Goal: Task Accomplishment & Management: Manage account settings

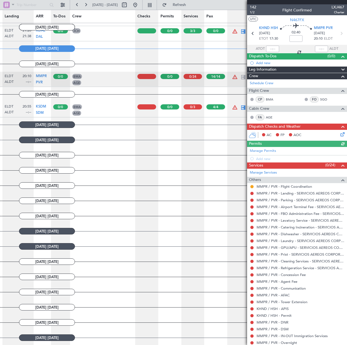
scroll to position [0, 165]
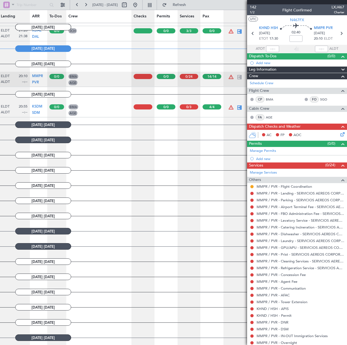
click at [149, 74] on div at bounding box center [143, 76] width 19 height 5
click at [340, 133] on icon at bounding box center [342, 133] width 4 height 4
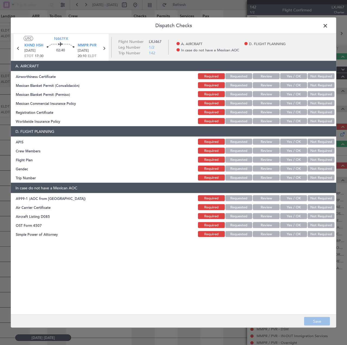
drag, startPoint x: 297, startPoint y: 70, endPoint x: 297, endPoint y: 77, distance: 7.6
click at [297, 70] on header "A. AIRCRAFT" at bounding box center [173, 66] width 325 height 10
click at [297, 77] on button "Yes / OK" at bounding box center [293, 76] width 27 height 6
click at [299, 89] on section "A. AIRCRAFT Airworthiness Certificate Required Requested Review Yes / OK Not Re…" at bounding box center [173, 93] width 325 height 64
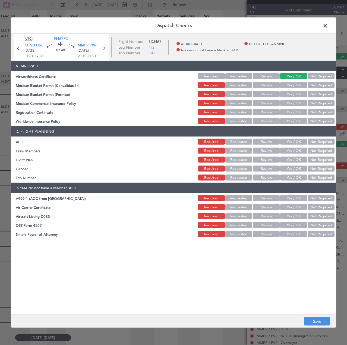
click at [299, 95] on button "Yes / OK" at bounding box center [293, 94] width 27 height 6
click at [299, 102] on button "Yes / OK" at bounding box center [293, 103] width 27 height 6
drag, startPoint x: 295, startPoint y: 86, endPoint x: 295, endPoint y: 97, distance: 10.3
click at [295, 89] on div "Yes / OK" at bounding box center [293, 85] width 27 height 8
drag, startPoint x: 297, startPoint y: 110, endPoint x: 296, endPoint y: 102, distance: 7.6
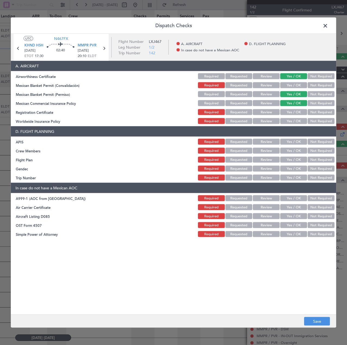
click at [297, 110] on button "Yes / OK" at bounding box center [293, 112] width 27 height 6
click at [294, 87] on button "Yes / OK" at bounding box center [293, 85] width 27 height 6
click at [323, 121] on button "Not Required" at bounding box center [321, 121] width 27 height 6
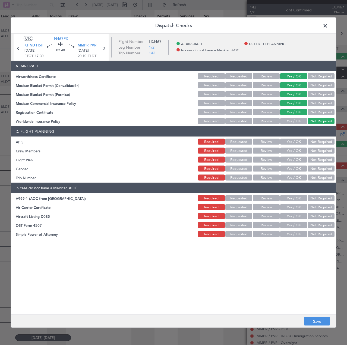
click at [285, 141] on button "Yes / OK" at bounding box center [293, 142] width 27 height 6
click at [291, 152] on button "Yes / OK" at bounding box center [293, 151] width 27 height 6
click at [273, 158] on button "Review" at bounding box center [266, 160] width 27 height 6
click at [245, 159] on button "Requested" at bounding box center [238, 160] width 27 height 6
click at [325, 160] on button "Not Required" at bounding box center [321, 160] width 27 height 6
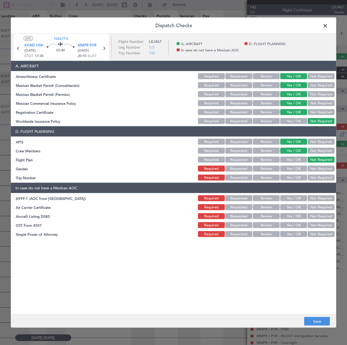
click at [301, 169] on button "Yes / OK" at bounding box center [293, 169] width 27 height 6
drag, startPoint x: 298, startPoint y: 174, endPoint x: 303, endPoint y: 180, distance: 7.6
click at [298, 174] on div "Yes / OK" at bounding box center [293, 178] width 27 height 8
click at [303, 180] on button "Yes / OK" at bounding box center [293, 178] width 27 height 6
click at [321, 197] on button "Not Required" at bounding box center [321, 198] width 27 height 6
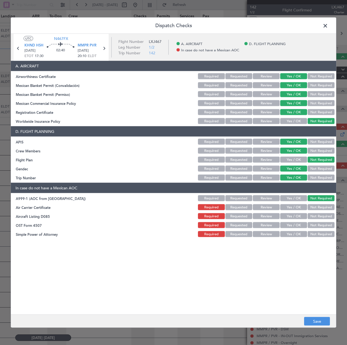
click at [323, 206] on button "Not Required" at bounding box center [321, 207] width 27 height 6
click at [324, 218] on button "Not Required" at bounding box center [321, 216] width 27 height 6
drag, startPoint x: 323, startPoint y: 224, endPoint x: 322, endPoint y: 230, distance: 5.2
click at [322, 228] on button "Not Required" at bounding box center [321, 225] width 27 height 6
click at [322, 237] on button "Not Required" at bounding box center [321, 234] width 27 height 6
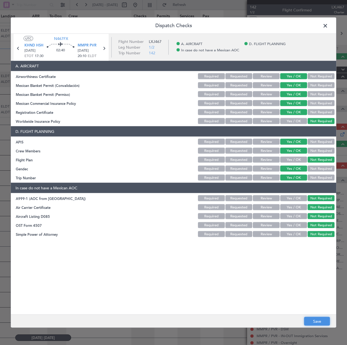
click at [316, 319] on button "Save" at bounding box center [317, 321] width 26 height 9
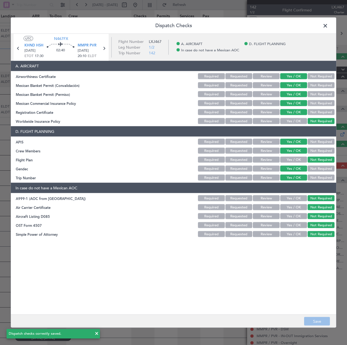
drag, startPoint x: 323, startPoint y: 324, endPoint x: 338, endPoint y: 204, distance: 121.2
click at [323, 322] on footer "Save" at bounding box center [173, 321] width 325 height 13
click at [328, 24] on span at bounding box center [328, 27] width 0 height 11
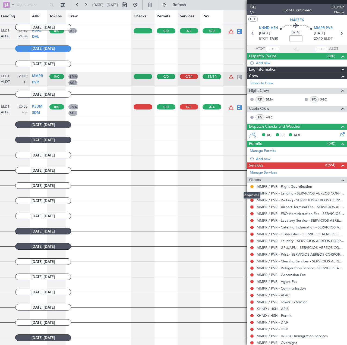
drag, startPoint x: 252, startPoint y: 186, endPoint x: 249, endPoint y: 187, distance: 3.4
click at [249, 187] on div "MMPR / PVR - Flight Coordination" at bounding box center [297, 186] width 100 height 7
click at [251, 187] on button at bounding box center [251, 186] width 3 height 3
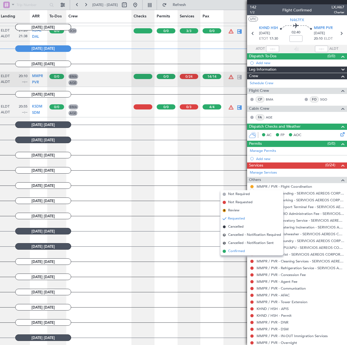
click at [246, 251] on li "Confirmed" at bounding box center [252, 251] width 63 height 8
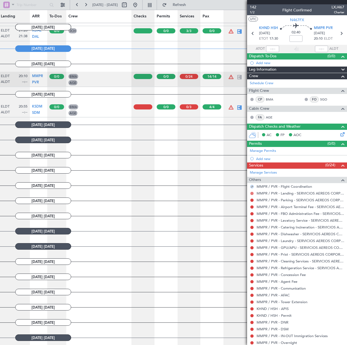
click at [252, 193] on button at bounding box center [251, 193] width 3 height 3
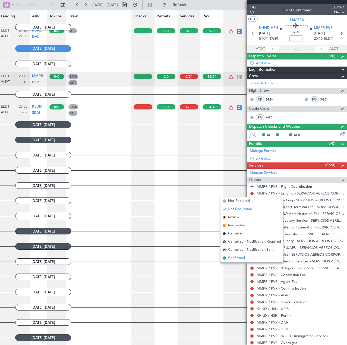
click at [249, 256] on li "Confirmed" at bounding box center [252, 258] width 63 height 8
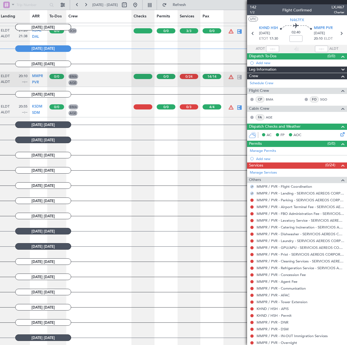
click at [253, 199] on button at bounding box center [251, 200] width 3 height 3
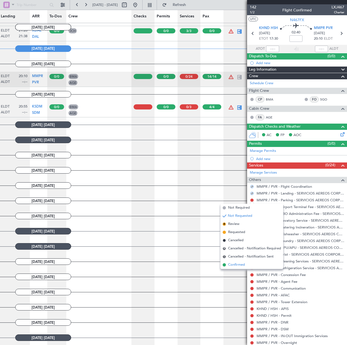
click at [246, 266] on li "Confirmed" at bounding box center [252, 265] width 63 height 8
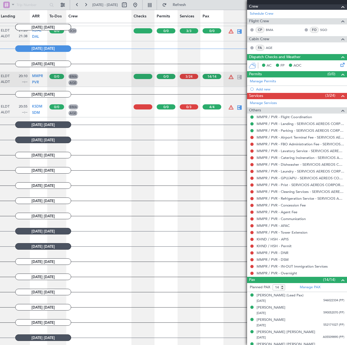
scroll to position [109, 0]
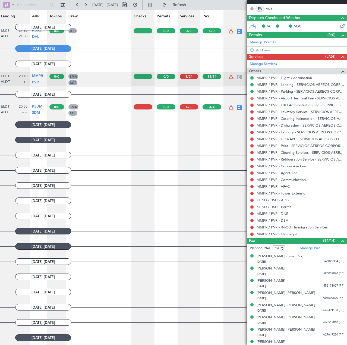
click at [252, 98] on button at bounding box center [251, 98] width 3 height 3
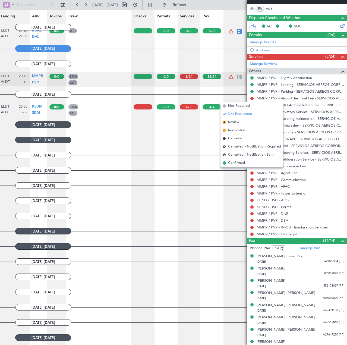
click at [243, 165] on span "Confirmed" at bounding box center [236, 162] width 17 height 5
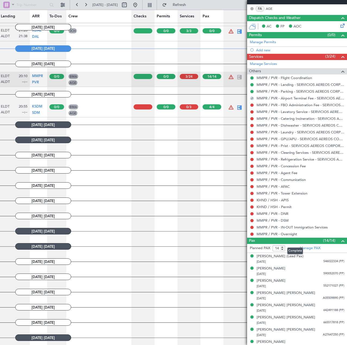
click at [308, 242] on div "Pax (14/14)" at bounding box center [297, 241] width 100 height 6
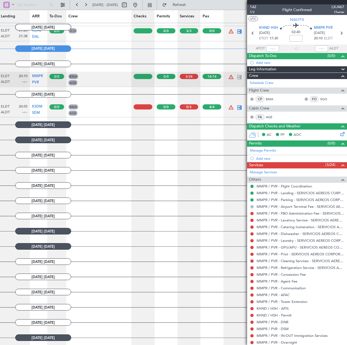
scroll to position [0, 0]
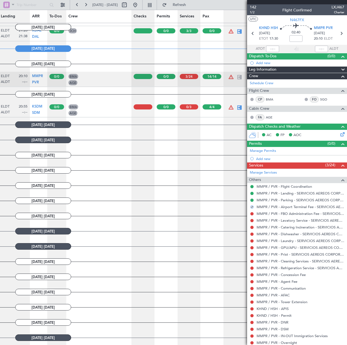
click at [328, 141] on span "(0/0)" at bounding box center [332, 144] width 8 height 6
click at [318, 125] on div "Dispatch Checks and Weather" at bounding box center [297, 127] width 100 height 6
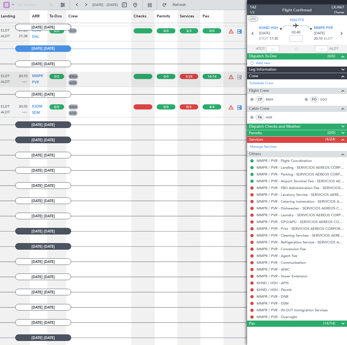
click at [324, 58] on div "Dispatch To-Dos (0/0)" at bounding box center [297, 56] width 100 height 6
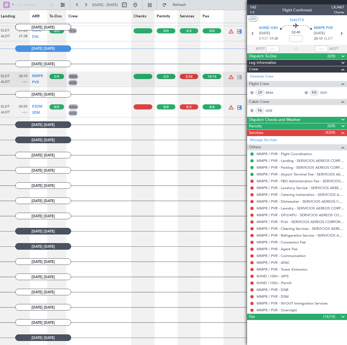
click at [325, 84] on div "Flight Crew" at bounding box center [297, 84] width 100 height 6
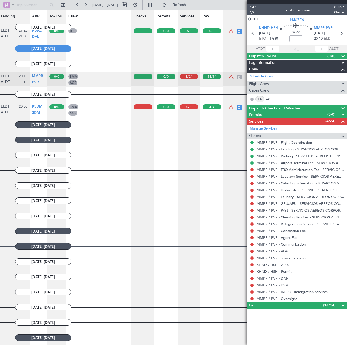
click at [331, 89] on div "Cabin Crew" at bounding box center [297, 90] width 100 height 6
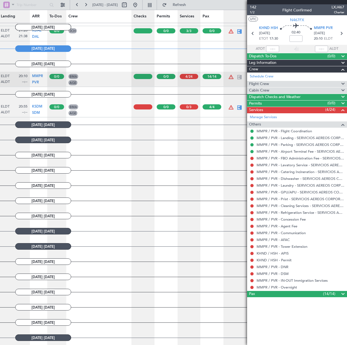
click at [332, 69] on div "Crew" at bounding box center [297, 69] width 100 height 6
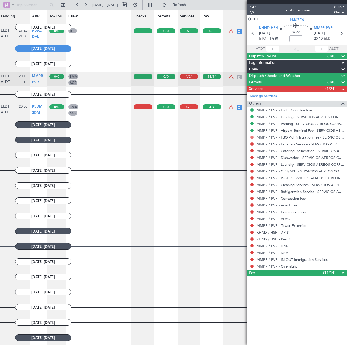
click at [252, 137] on button at bounding box center [251, 137] width 3 height 3
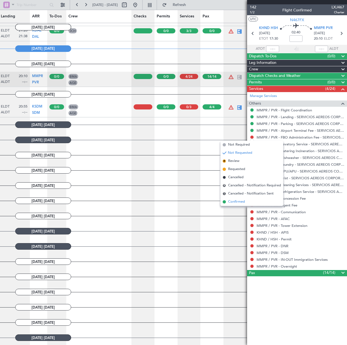
click at [245, 203] on li "Confirmed" at bounding box center [252, 202] width 63 height 8
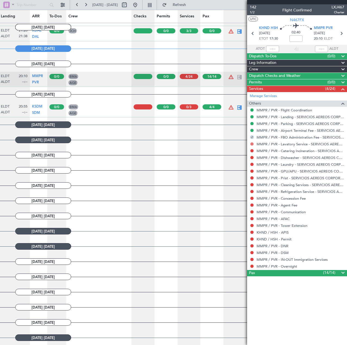
click at [252, 143] on button at bounding box center [251, 143] width 3 height 3
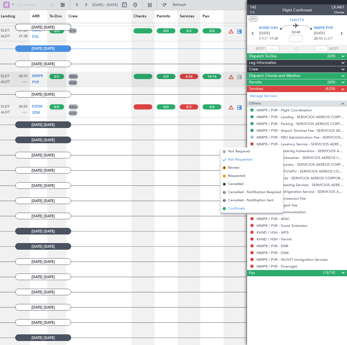
click at [254, 209] on li "Confirmed" at bounding box center [252, 209] width 63 height 8
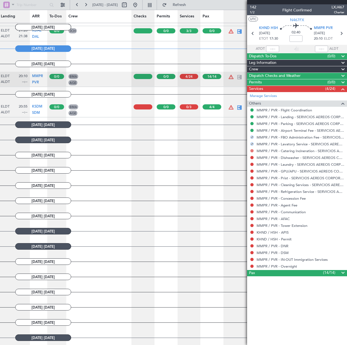
click at [252, 150] on button at bounding box center [251, 150] width 3 height 3
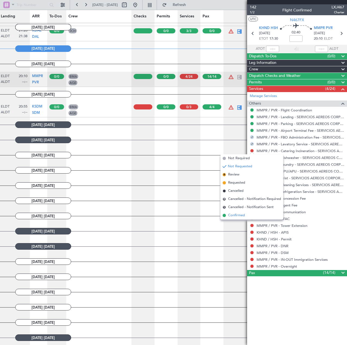
click at [256, 213] on li "Confirmed" at bounding box center [252, 215] width 63 height 8
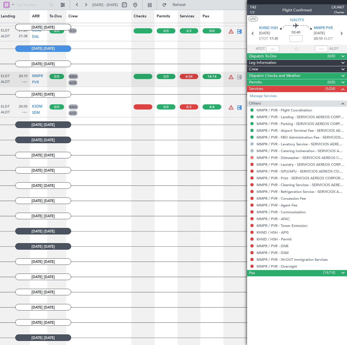
click at [252, 157] on button at bounding box center [251, 157] width 3 height 3
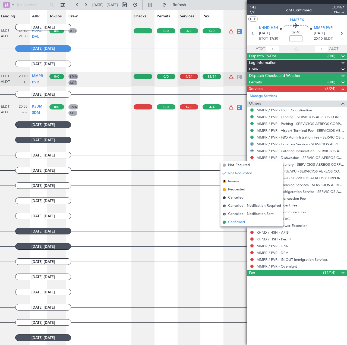
click at [249, 221] on li "Confirmed" at bounding box center [252, 222] width 63 height 8
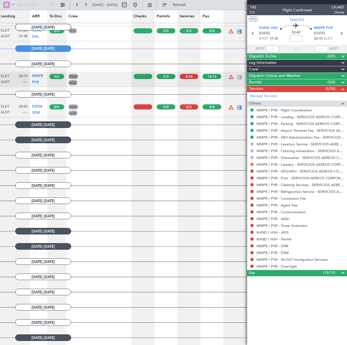
click at [253, 164] on button at bounding box center [251, 164] width 3 height 3
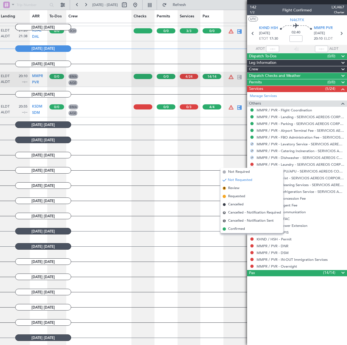
click at [251, 227] on li "Confirmed" at bounding box center [252, 229] width 63 height 8
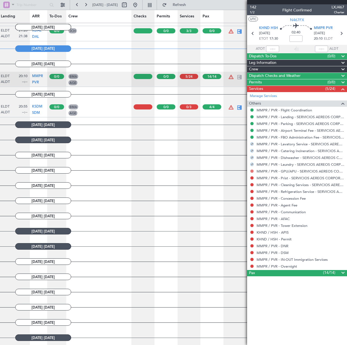
click at [252, 171] on button at bounding box center [251, 170] width 3 height 3
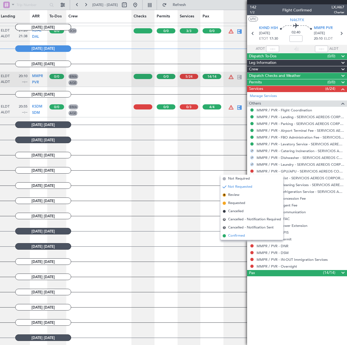
click at [249, 234] on li "Confirmed" at bounding box center [252, 236] width 63 height 8
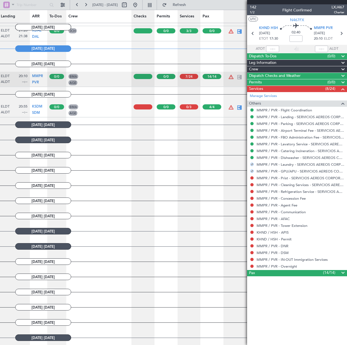
click at [252, 180] on mat-tooltip-component "Not Requested" at bounding box center [252, 186] width 31 height 14
click at [253, 177] on button at bounding box center [251, 177] width 3 height 3
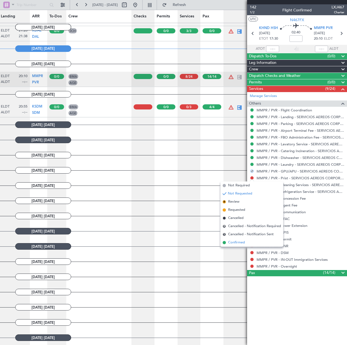
click at [246, 241] on li "Confirmed" at bounding box center [252, 242] width 63 height 8
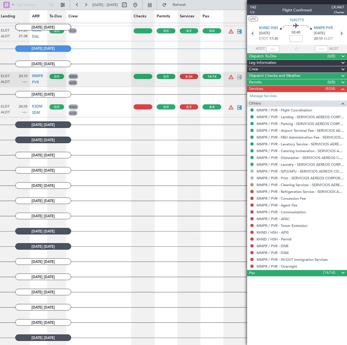
click at [252, 184] on button at bounding box center [251, 184] width 3 height 3
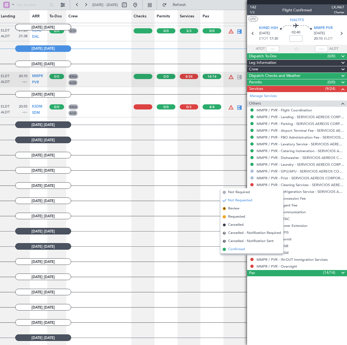
click at [231, 251] on span "Confirmed" at bounding box center [236, 249] width 17 height 5
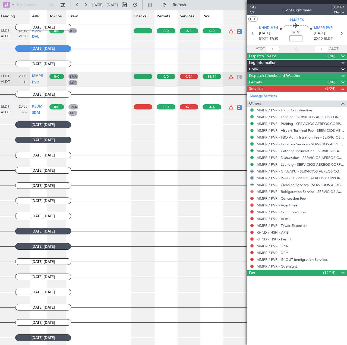
click at [252, 191] on button at bounding box center [251, 191] width 3 height 3
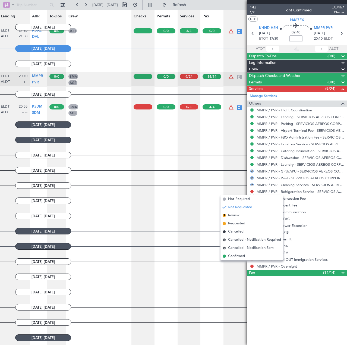
click at [243, 253] on li "Confirmed" at bounding box center [252, 256] width 63 height 8
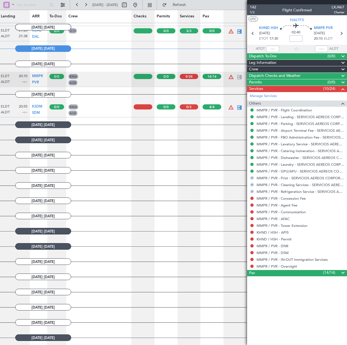
click at [253, 196] on div at bounding box center [252, 198] width 4 height 4
click at [252, 197] on button at bounding box center [251, 198] width 3 height 3
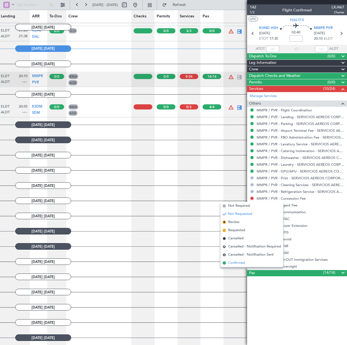
click at [233, 261] on span "Confirmed" at bounding box center [236, 262] width 17 height 5
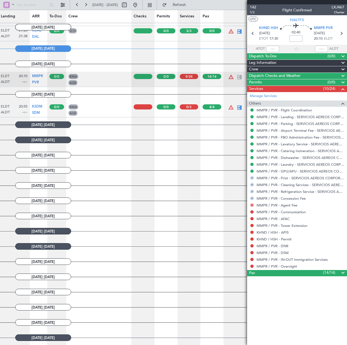
click at [252, 204] on button at bounding box center [251, 204] width 3 height 3
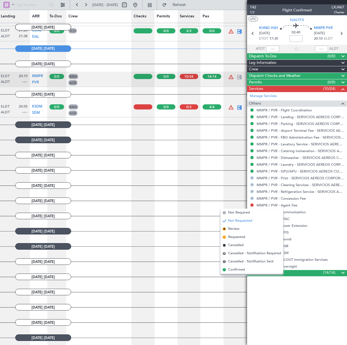
drag, startPoint x: 234, startPoint y: 271, endPoint x: 237, endPoint y: 265, distance: 6.4
click at [234, 270] on span "Confirmed" at bounding box center [236, 269] width 17 height 5
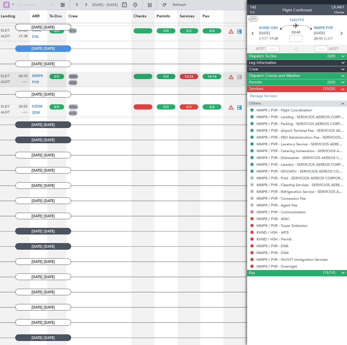
click at [252, 212] on button at bounding box center [251, 211] width 3 height 3
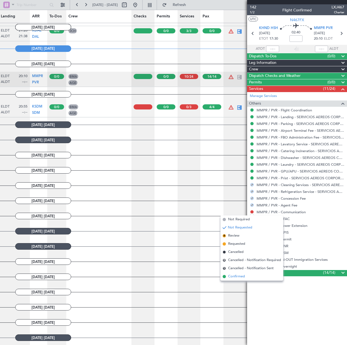
click at [237, 277] on span "Confirmed" at bounding box center [236, 276] width 17 height 5
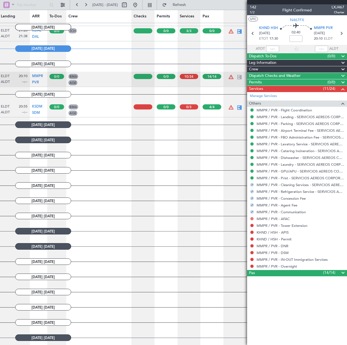
click at [252, 218] on button at bounding box center [251, 218] width 3 height 3
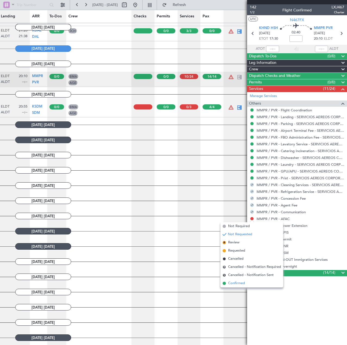
click at [239, 281] on span "Confirmed" at bounding box center [236, 283] width 17 height 5
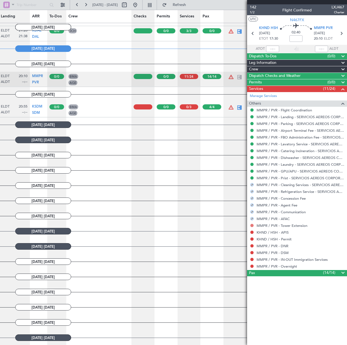
click at [253, 225] on button at bounding box center [251, 225] width 3 height 3
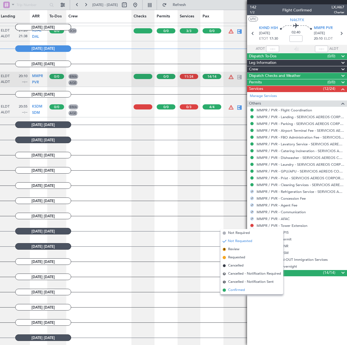
click at [243, 290] on span "Confirmed" at bounding box center [236, 289] width 17 height 5
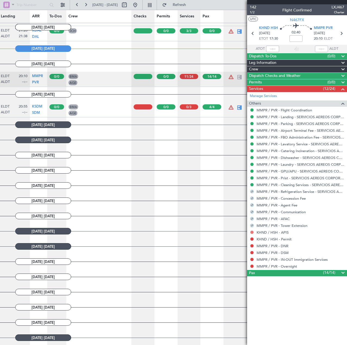
click at [252, 232] on button at bounding box center [251, 232] width 3 height 3
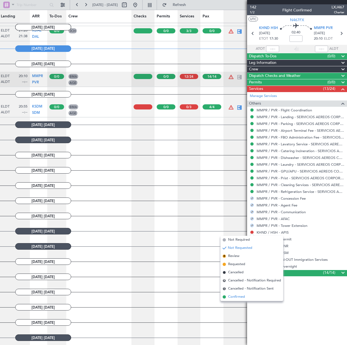
click at [238, 295] on span "Confirmed" at bounding box center [236, 296] width 17 height 5
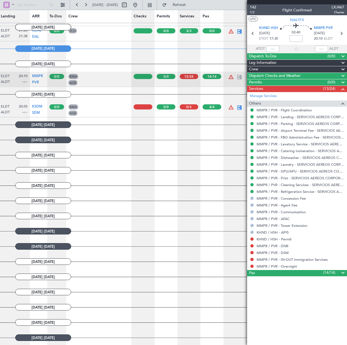
click at [250, 240] on div at bounding box center [252, 239] width 4 height 4
click at [252, 238] on button at bounding box center [251, 238] width 3 height 3
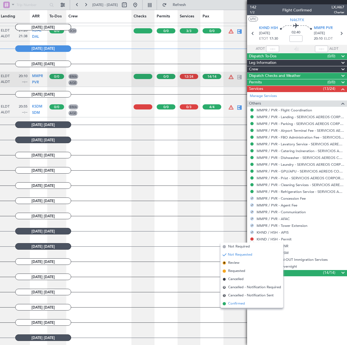
click at [250, 300] on li "Confirmed" at bounding box center [252, 304] width 63 height 8
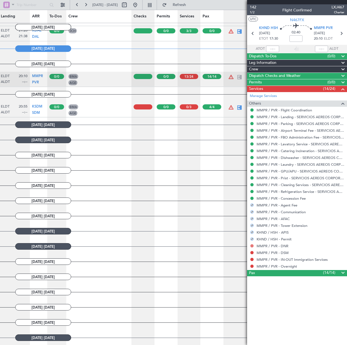
click at [252, 245] on button at bounding box center [251, 245] width 3 height 3
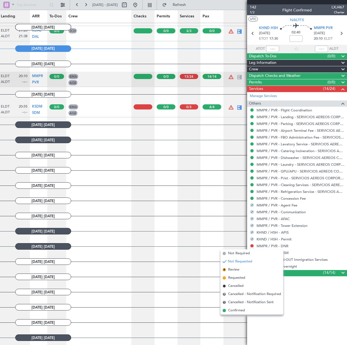
click at [246, 309] on li "Confirmed" at bounding box center [252, 310] width 63 height 8
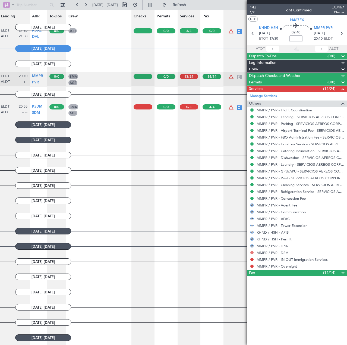
click at [252, 253] on button at bounding box center [251, 252] width 3 height 3
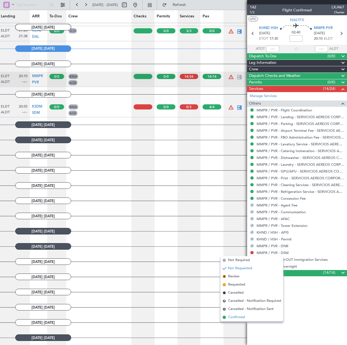
click at [234, 317] on span "Confirmed" at bounding box center [236, 317] width 17 height 5
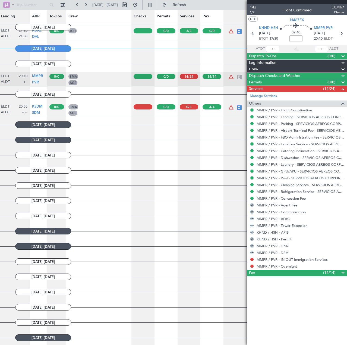
drag, startPoint x: 252, startPoint y: 259, endPoint x: 251, endPoint y: 275, distance: 16.0
click at [252, 259] on button at bounding box center [251, 259] width 3 height 3
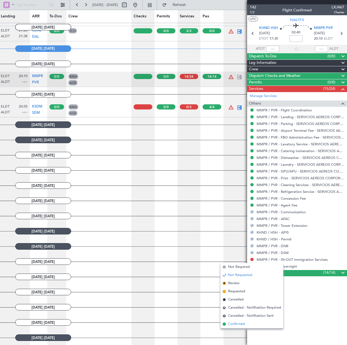
click at [239, 323] on span "Confirmed" at bounding box center [236, 323] width 17 height 5
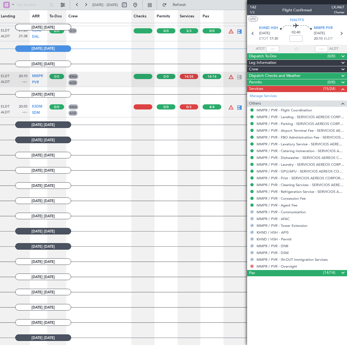
click at [252, 265] on button at bounding box center [251, 266] width 3 height 3
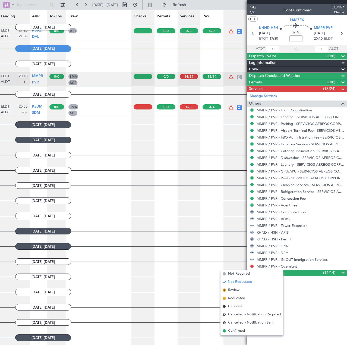
click at [238, 328] on li "Confirmed" at bounding box center [252, 331] width 63 height 8
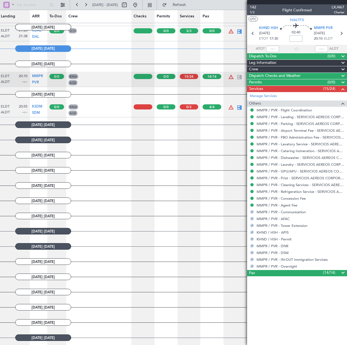
click at [337, 257] on div "MMPR / PVR - IN-OUT Immigration Services" at bounding box center [297, 259] width 100 height 7
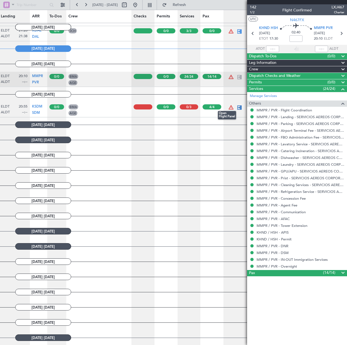
click at [238, 104] on div at bounding box center [239, 107] width 7 height 7
type input "4"
click at [239, 104] on div at bounding box center [239, 107] width 7 height 7
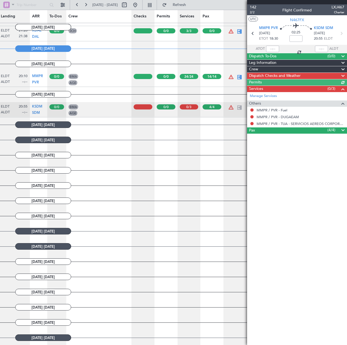
click at [341, 74] on div "Dispatch Checks and Weather" at bounding box center [297, 76] width 100 height 6
click at [344, 76] on span at bounding box center [343, 76] width 7 height 7
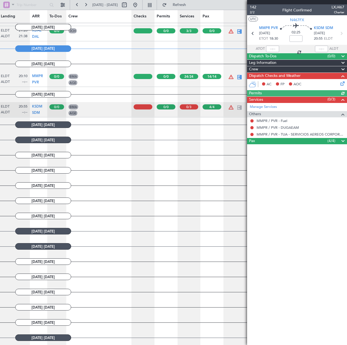
click at [341, 84] on icon at bounding box center [342, 82] width 4 height 4
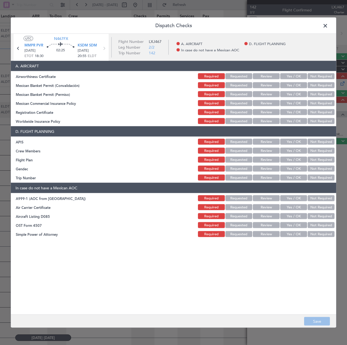
click at [287, 77] on button "Yes / OK" at bounding box center [293, 76] width 27 height 6
click at [288, 85] on button "Yes / OK" at bounding box center [293, 85] width 27 height 6
click at [288, 92] on button "Yes / OK" at bounding box center [293, 94] width 27 height 6
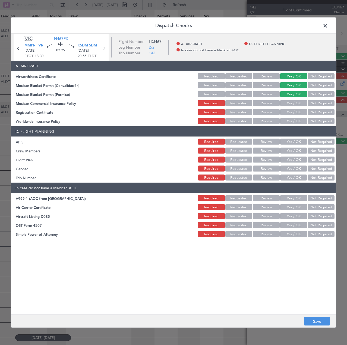
click at [288, 103] on button "Yes / OK" at bounding box center [293, 103] width 27 height 6
click at [289, 111] on button "Yes / OK" at bounding box center [293, 112] width 27 height 6
click at [315, 124] on button "Not Required" at bounding box center [321, 121] width 27 height 6
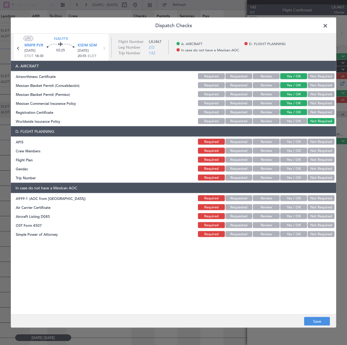
click at [291, 140] on button "Yes / OK" at bounding box center [293, 142] width 27 height 6
click at [293, 151] on button "Yes / OK" at bounding box center [293, 151] width 27 height 6
click at [263, 159] on button "Review" at bounding box center [266, 160] width 27 height 6
drag, startPoint x: 242, startPoint y: 159, endPoint x: 310, endPoint y: 181, distance: 71.4
click at [243, 159] on button "Requested" at bounding box center [238, 160] width 27 height 6
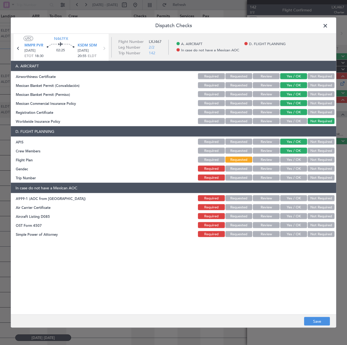
click at [302, 169] on button "Yes / OK" at bounding box center [293, 169] width 27 height 6
click at [302, 174] on div "Yes / OK" at bounding box center [293, 178] width 27 height 8
click at [300, 178] on button "Yes / OK" at bounding box center [293, 178] width 27 height 6
click at [319, 197] on button "Not Required" at bounding box center [321, 198] width 27 height 6
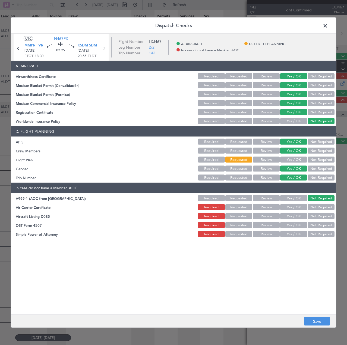
click at [324, 207] on button "Not Required" at bounding box center [321, 207] width 27 height 6
drag, startPoint x: 325, startPoint y: 221, endPoint x: 325, endPoint y: 225, distance: 4.6
click at [325, 221] on section "In case do not have a Mexican AOC A999-1 (AOC from OpSpecs) Required Requested …" at bounding box center [173, 210] width 325 height 55
drag, startPoint x: 325, startPoint y: 215, endPoint x: 324, endPoint y: 230, distance: 14.9
click at [325, 216] on button "Not Required" at bounding box center [321, 216] width 27 height 6
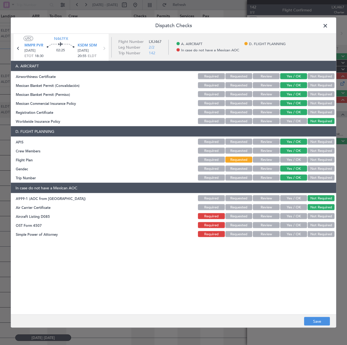
click at [324, 230] on section "In case do not have a Mexican AOC A999-1 (AOC from OpSpecs) Required Requested …" at bounding box center [173, 210] width 325 height 55
click at [324, 226] on button "Not Required" at bounding box center [321, 225] width 27 height 6
click at [324, 238] on article "A. AIRCRAFT Airworthiness Certificate Required Requested Review Yes / OK Not Re…" at bounding box center [173, 186] width 325 height 250
click at [316, 233] on button "Not Required" at bounding box center [321, 234] width 27 height 6
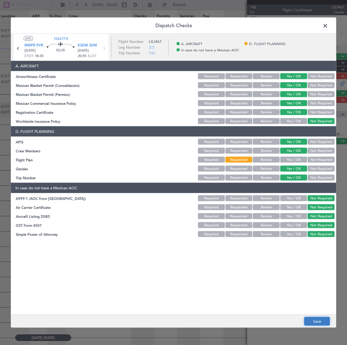
click at [318, 324] on button "Save" at bounding box center [317, 321] width 26 height 9
click at [328, 26] on span at bounding box center [328, 27] width 0 height 11
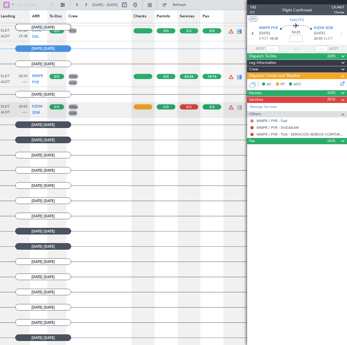
click at [252, 121] on button at bounding box center [251, 120] width 3 height 3
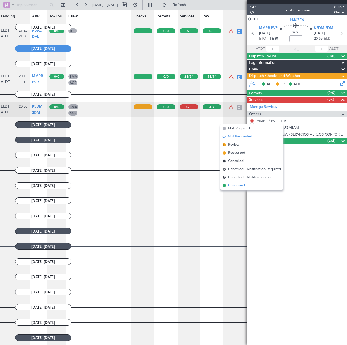
click at [250, 185] on li "Confirmed" at bounding box center [252, 185] width 63 height 8
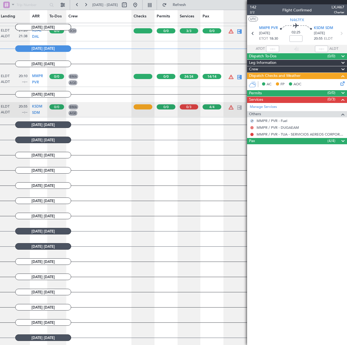
click at [252, 127] on button at bounding box center [251, 127] width 3 height 3
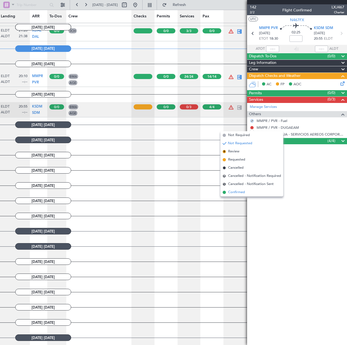
click at [253, 193] on li "Confirmed" at bounding box center [252, 192] width 63 height 8
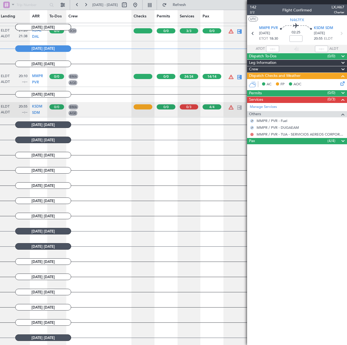
click at [253, 135] on button at bounding box center [251, 134] width 3 height 3
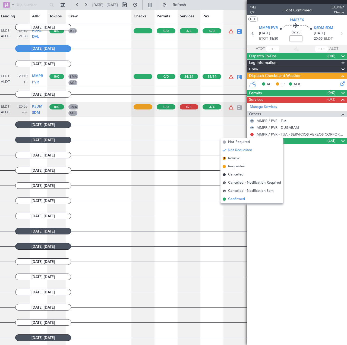
click at [256, 202] on li "Confirmed" at bounding box center [252, 199] width 63 height 8
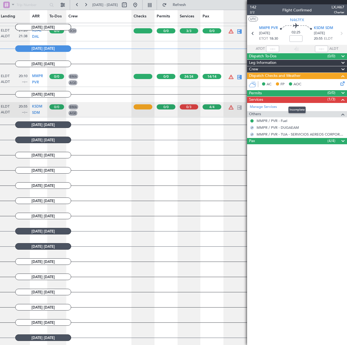
click at [302, 114] on mat-tooltip-component "Incomplete" at bounding box center [297, 110] width 25 height 14
click at [339, 114] on div at bounding box center [340, 114] width 11 height 7
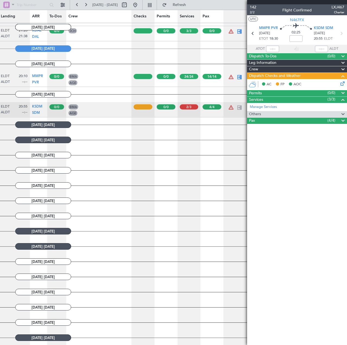
click at [343, 99] on span at bounding box center [343, 99] width 7 height 7
